Goal: Information Seeking & Learning: Check status

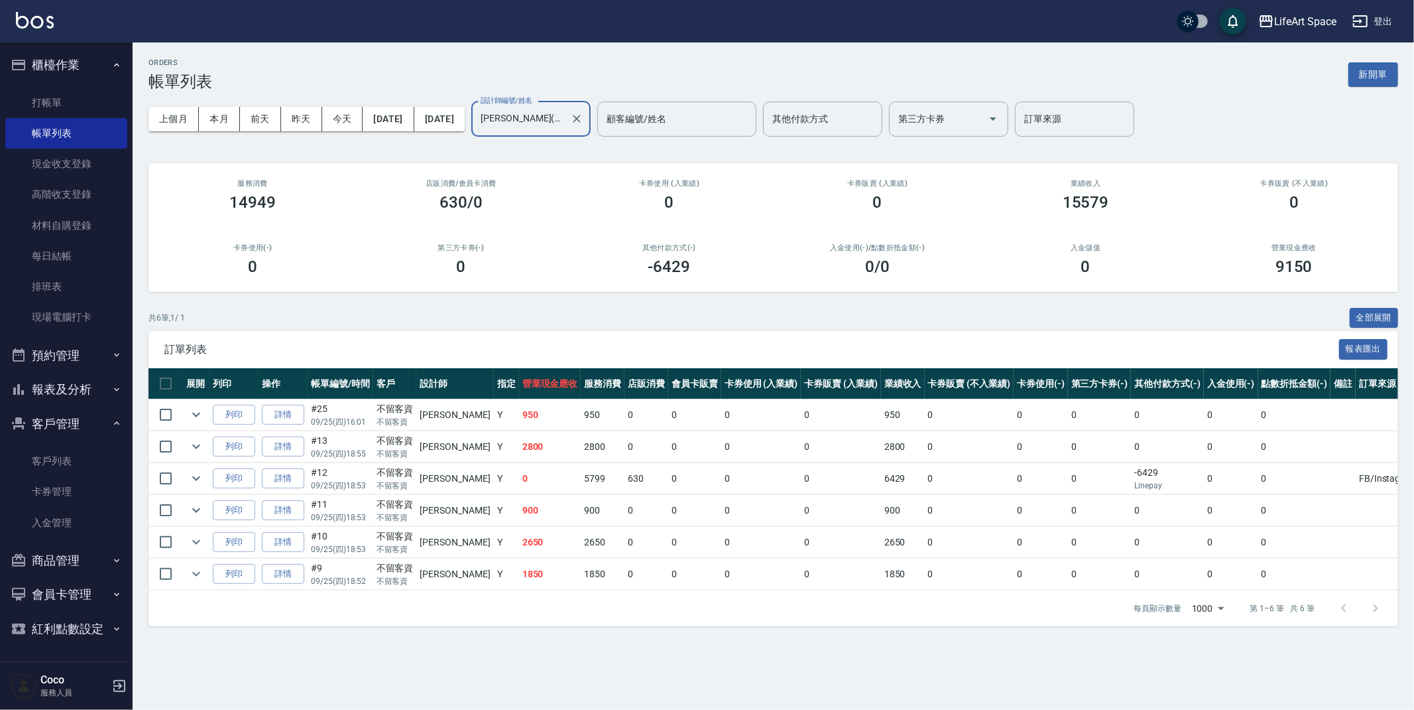
click at [90, 381] on button "報表及分析" at bounding box center [66, 389] width 122 height 34
click at [99, 593] on link "設計師日報表" at bounding box center [66, 580] width 122 height 31
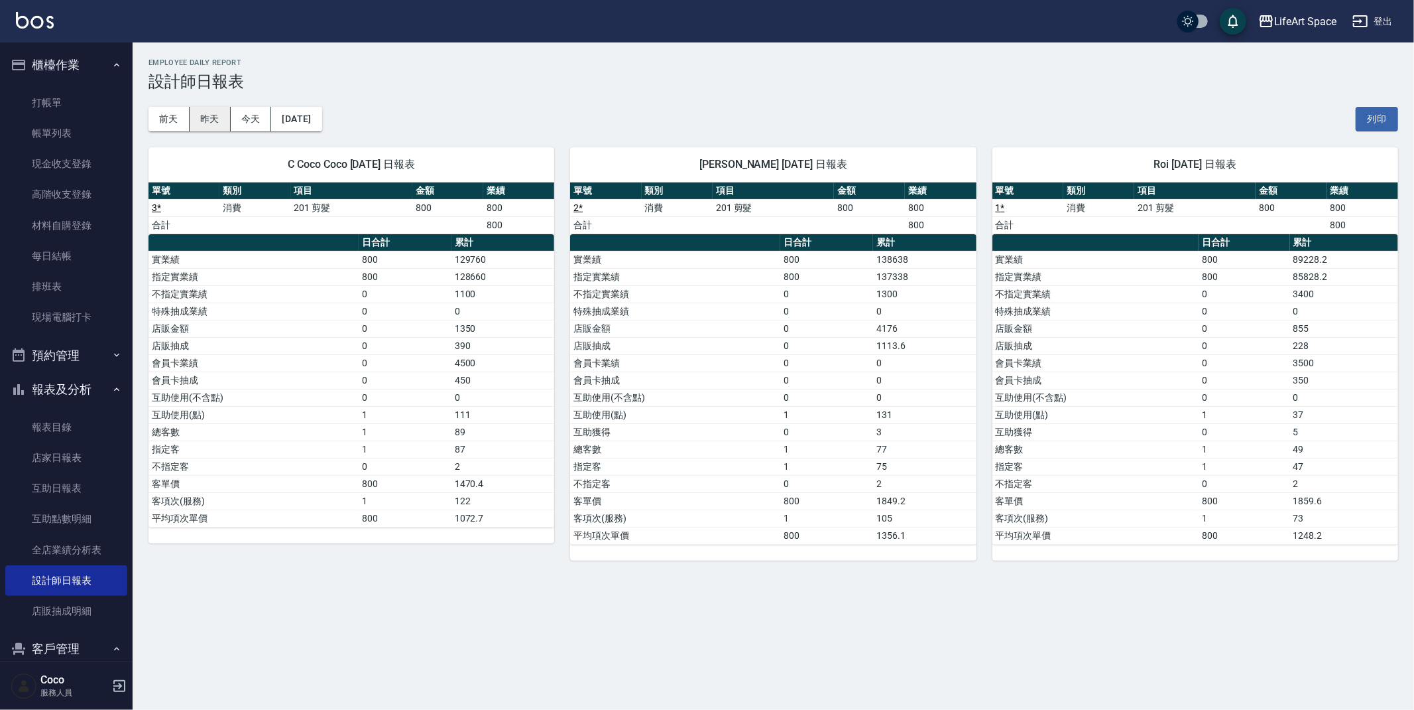
click at [216, 120] on button "昨天" at bounding box center [210, 119] width 41 height 25
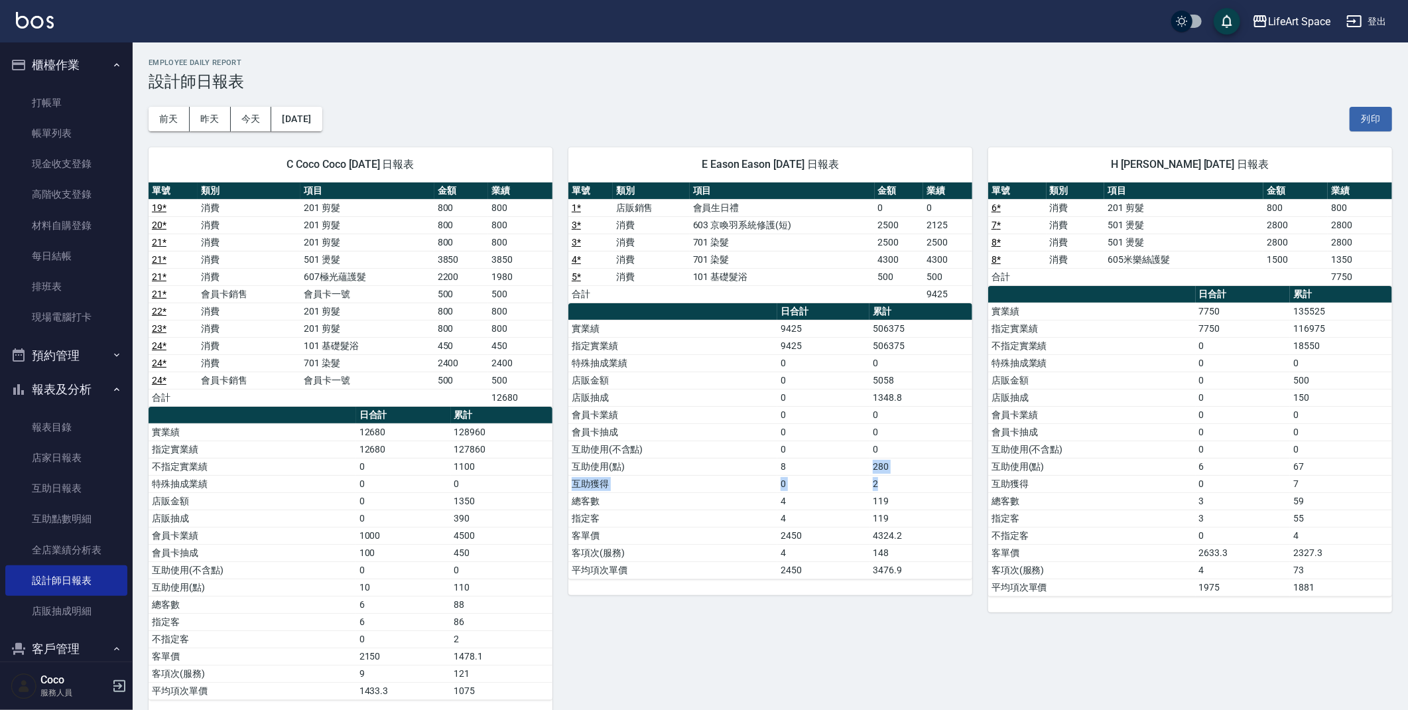
drag, startPoint x: 871, startPoint y: 467, endPoint x: 932, endPoint y: 479, distance: 62.3
click at [932, 479] on tbody "實業績 9425 506375 指定實業績 9425 506375 特殊抽成業績 0 0 店販金額 0 5058 店販抽成 0 1348.8 會員卡業績 0 …" at bounding box center [770, 449] width 404 height 259
click at [731, 636] on div "E Eason Eason [DATE] 日報表 單號 類別 項目 金額 業績 1 * 店販銷售 會員生日禮 0 0 3 * 消費 603 京喚羽系統修護(短…" at bounding box center [762, 423] width 420 height 584
click at [73, 548] on link "全店業績分析表" at bounding box center [66, 549] width 122 height 31
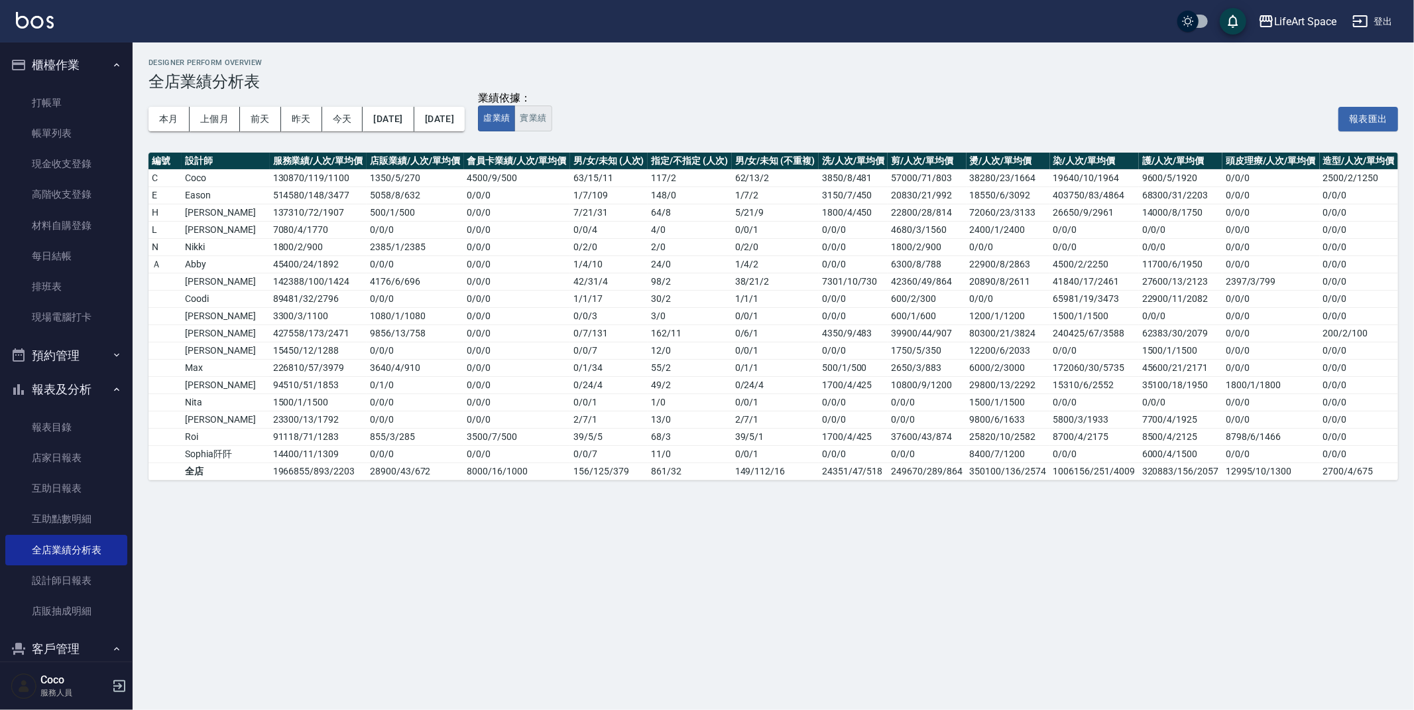
click at [552, 120] on button "實業績" at bounding box center [533, 118] width 37 height 26
